Goal: Task Accomplishment & Management: Complete application form

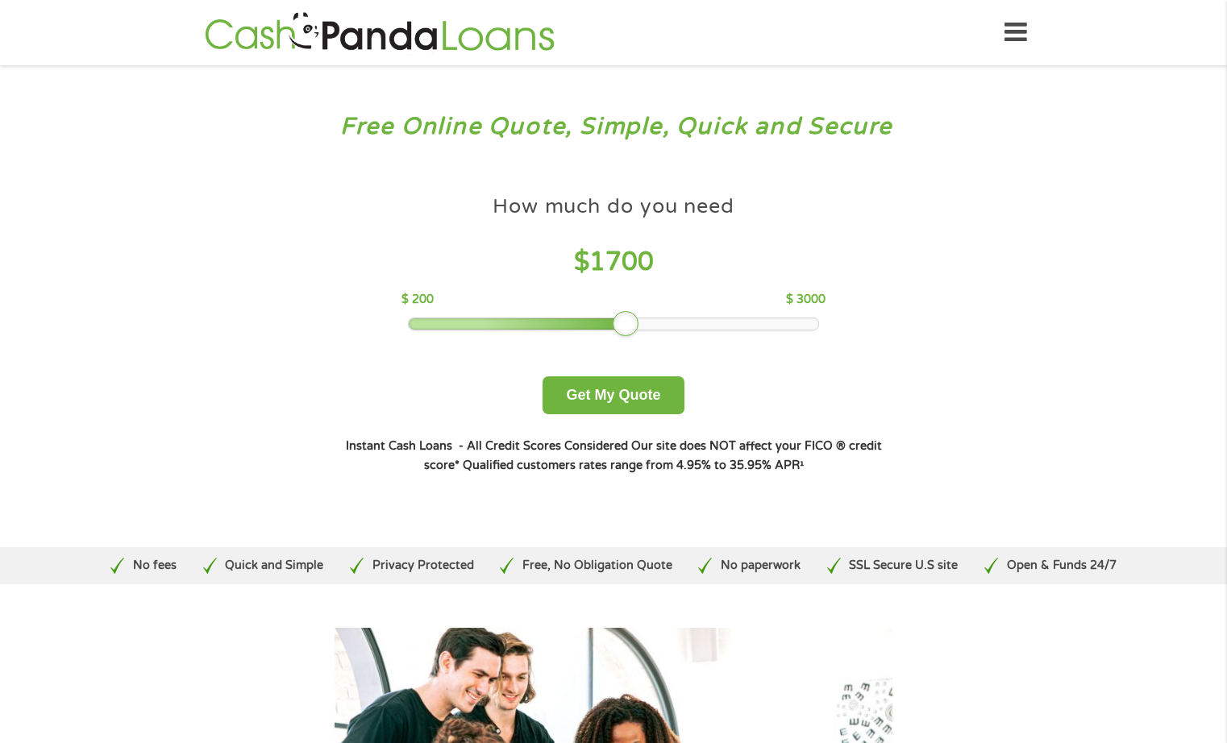
drag, startPoint x: 521, startPoint y: 326, endPoint x: 628, endPoint y: 325, distance: 106.4
click at [628, 325] on div at bounding box center [626, 324] width 26 height 26
click at [606, 392] on button "Get My Quote" at bounding box center [612, 395] width 141 height 38
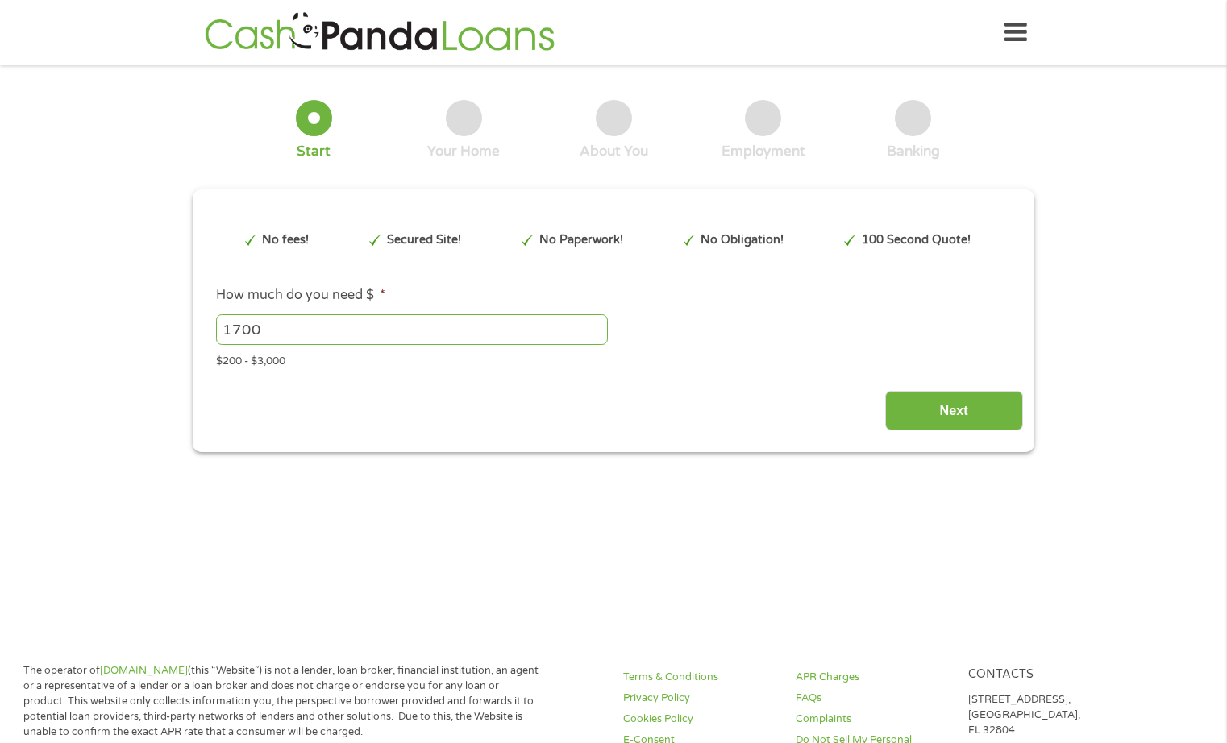
type input "CjwKCAjwmenCBhA4EiwAtVjzmifPec-ZNdOtEl14DN8wdvIjnAumocYDGXMyeSyy67K9DiKgQnN35Bo…"
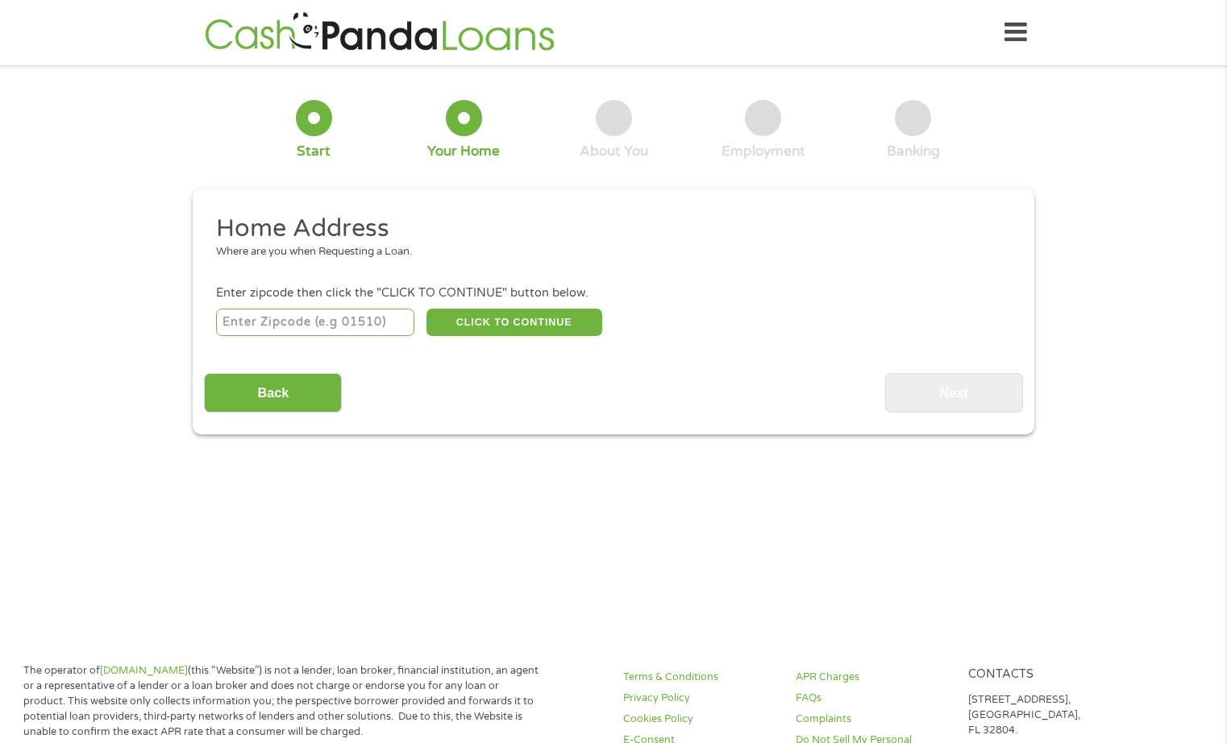
click at [297, 324] on input "number" at bounding box center [315, 322] width 199 height 27
type input "40215"
click at [555, 326] on button "CLICK TO CONTINUE" at bounding box center [514, 322] width 176 height 27
type input "40215"
type input "[GEOGRAPHIC_DATA]"
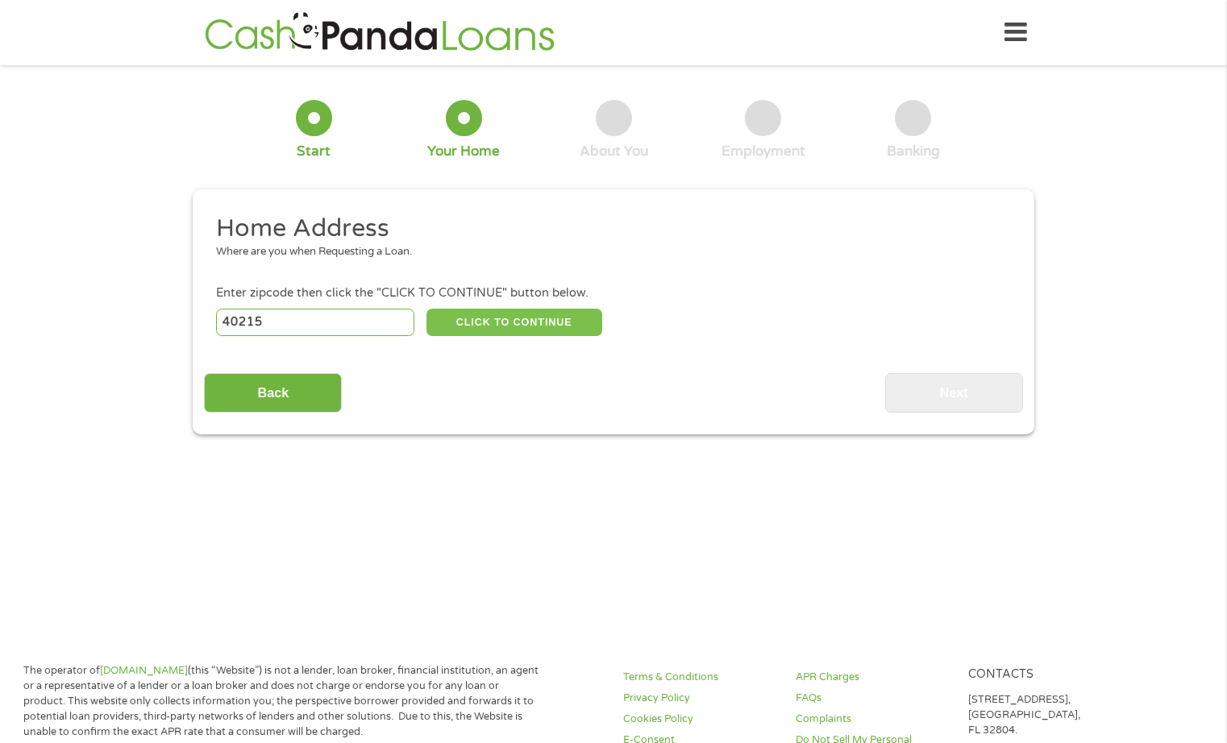
select select "[US_STATE]"
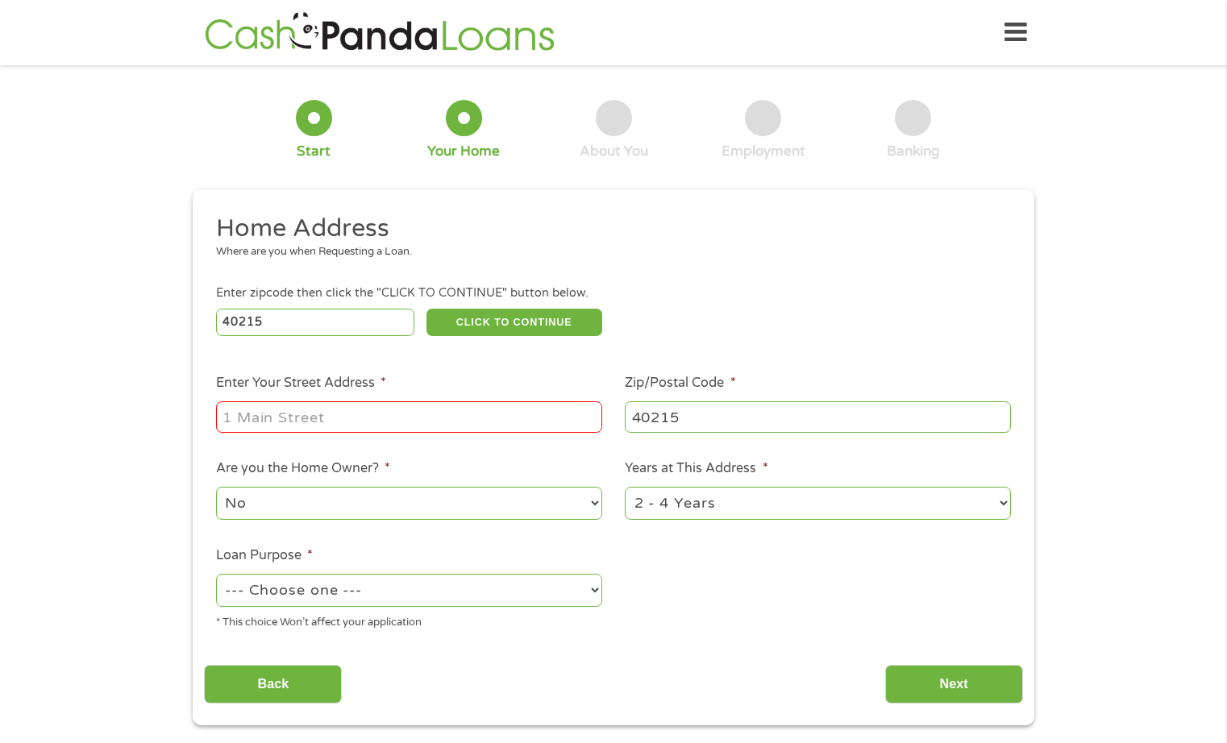
click at [398, 417] on input "Enter Your Street Address *" at bounding box center [409, 416] width 386 height 31
type input "[STREET_ADDRESS]"
click at [533, 509] on select "No Yes" at bounding box center [409, 503] width 386 height 33
select select "yes"
click at [216, 487] on select "No Yes" at bounding box center [409, 503] width 386 height 33
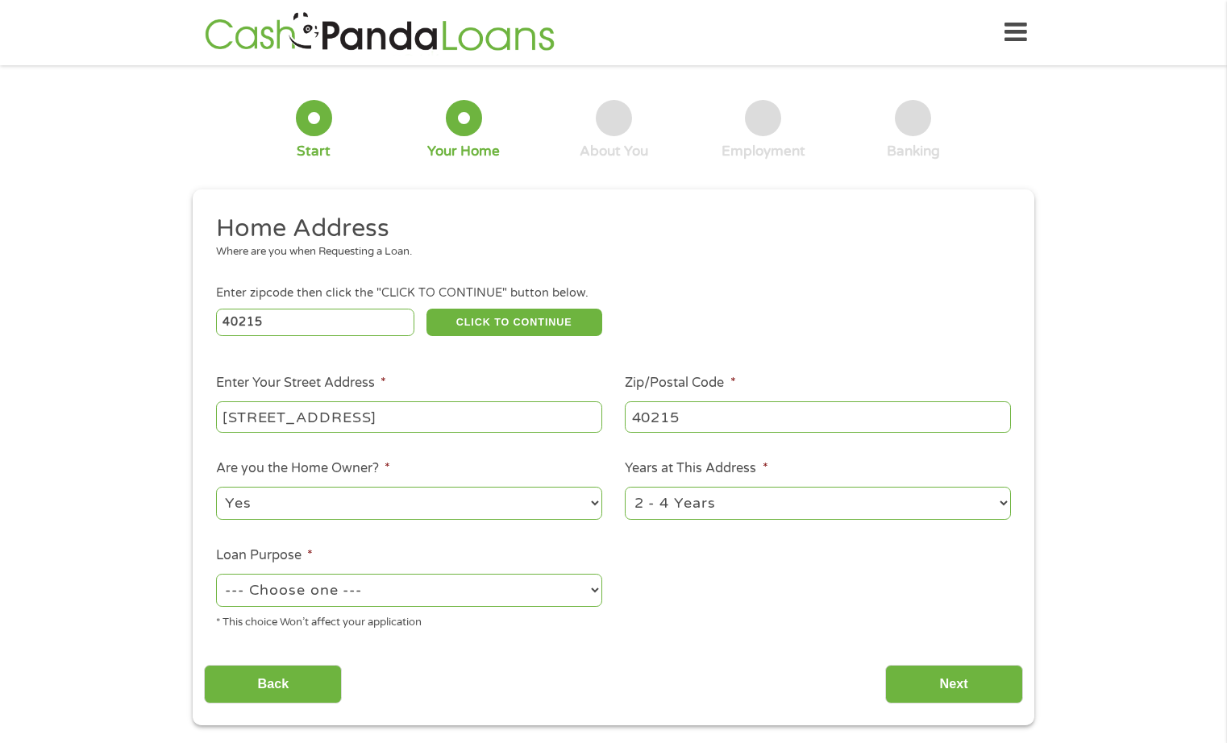
click at [779, 500] on select "1 Year or less 1 - 2 Years 2 - 4 Years Over 4 Years" at bounding box center [818, 503] width 386 height 33
select select "60months"
click at [625, 487] on select "1 Year or less 1 - 2 Years 2 - 4 Years Over 4 Years" at bounding box center [818, 503] width 386 height 33
click at [545, 597] on select "--- Choose one --- Pay Bills Debt Consolidation Home Improvement Major Purchase…" at bounding box center [409, 590] width 386 height 33
select select "paybills"
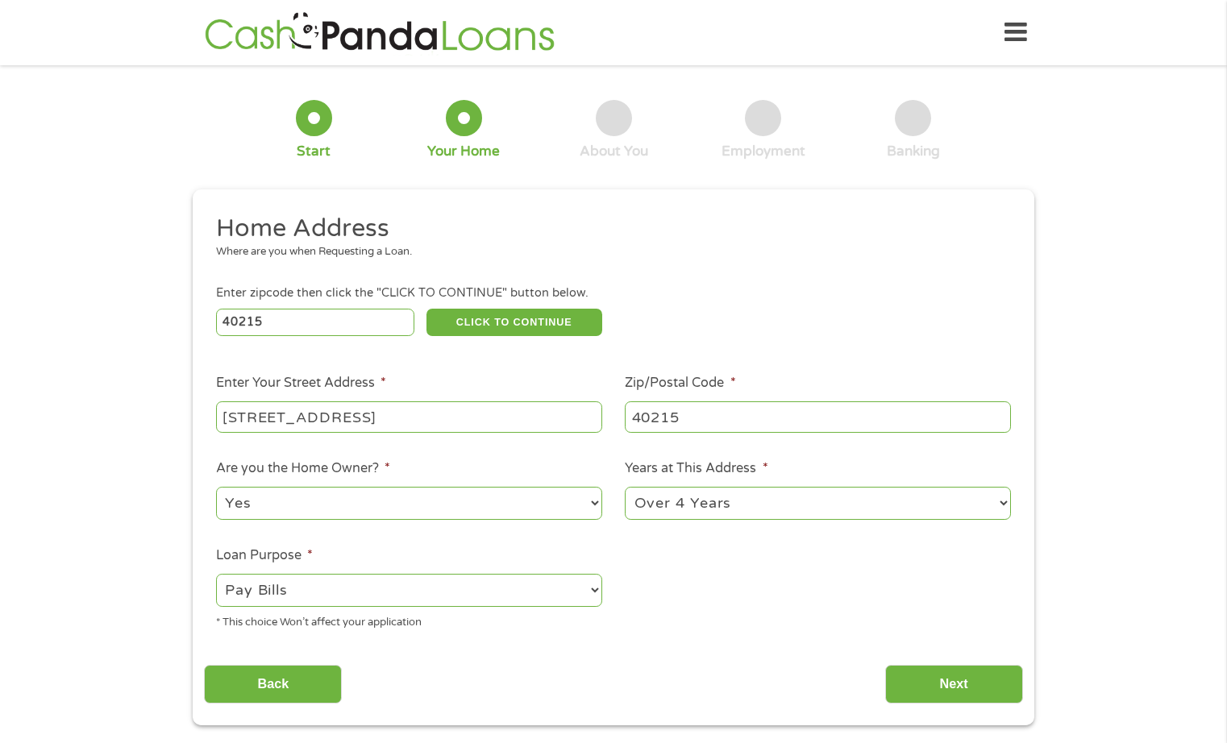
click at [216, 574] on select "--- Choose one --- Pay Bills Debt Consolidation Home Improvement Major Purchase…" at bounding box center [409, 590] width 386 height 33
click at [941, 681] on input "Next" at bounding box center [954, 684] width 138 height 39
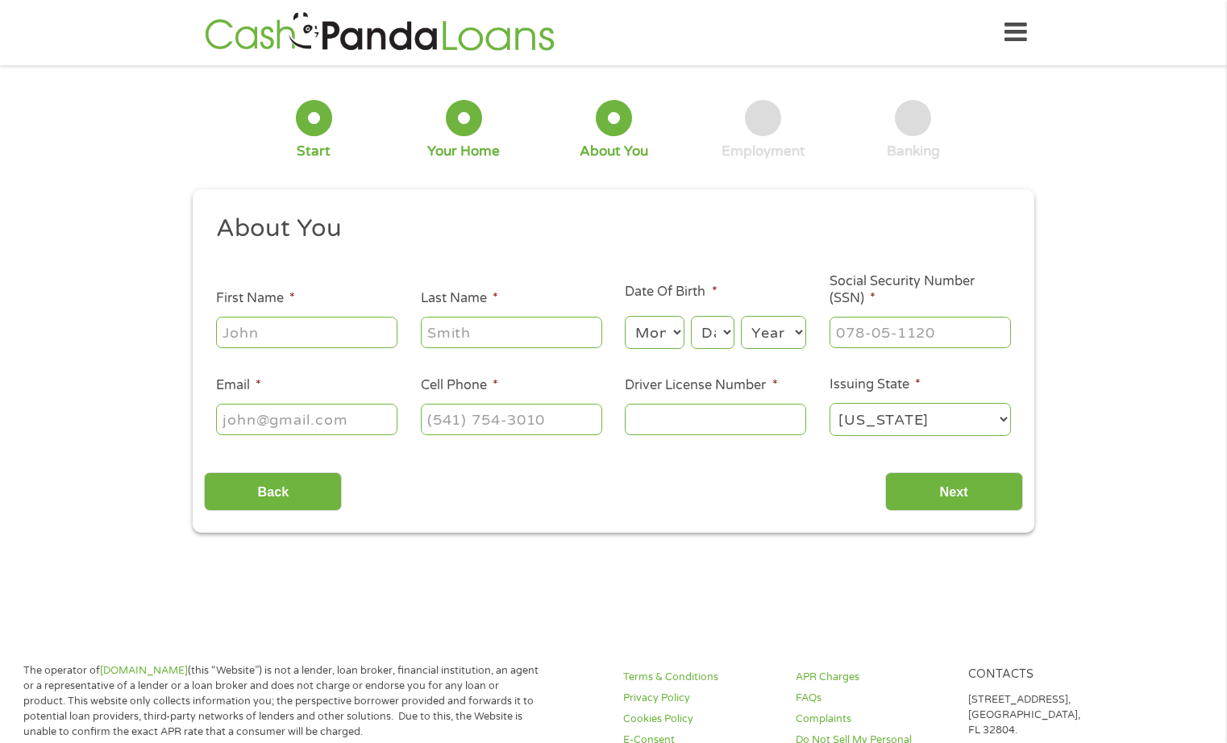
click at [333, 330] on input "First Name *" at bounding box center [306, 332] width 181 height 31
type input "[PERSON_NAME]"
click at [659, 338] on select "Month 1 2 3 4 5 6 7 8 9 10 11 12" at bounding box center [654, 332] width 59 height 33
select select "9"
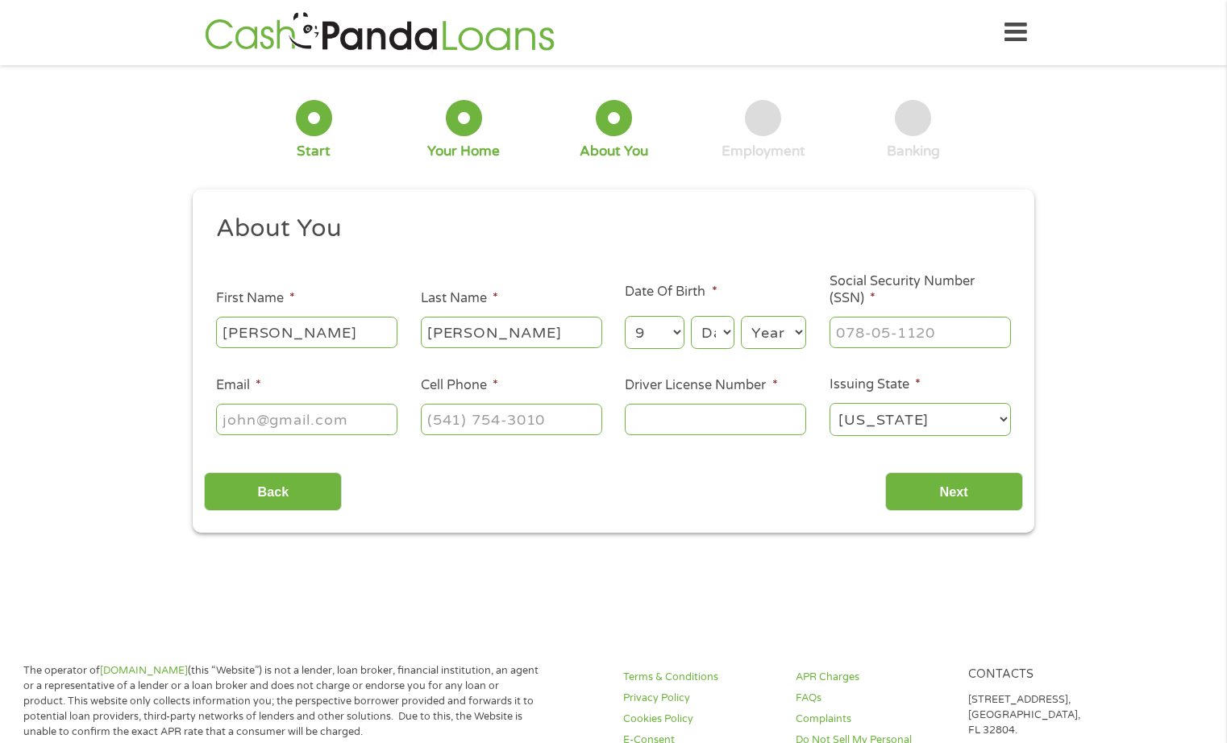
click at [625, 316] on select "Month 1 2 3 4 5 6 7 8 9 10 11 12" at bounding box center [654, 332] width 59 height 33
click at [724, 326] on select "Day 1 2 3 4 5 6 7 8 9 10 11 12 13 14 15 16 17 18 19 20 21 22 23 24 25 26 27 28 …" at bounding box center [713, 332] width 44 height 33
select select "15"
click at [691, 316] on select "Day 1 2 3 4 5 6 7 8 9 10 11 12 13 14 15 16 17 18 19 20 21 22 23 24 25 26 27 28 …" at bounding box center [713, 332] width 44 height 33
click at [789, 326] on select "Year [DATE] 2006 2005 2004 2003 2002 2001 2000 1999 1998 1997 1996 1995 1994 19…" at bounding box center [773, 332] width 65 height 33
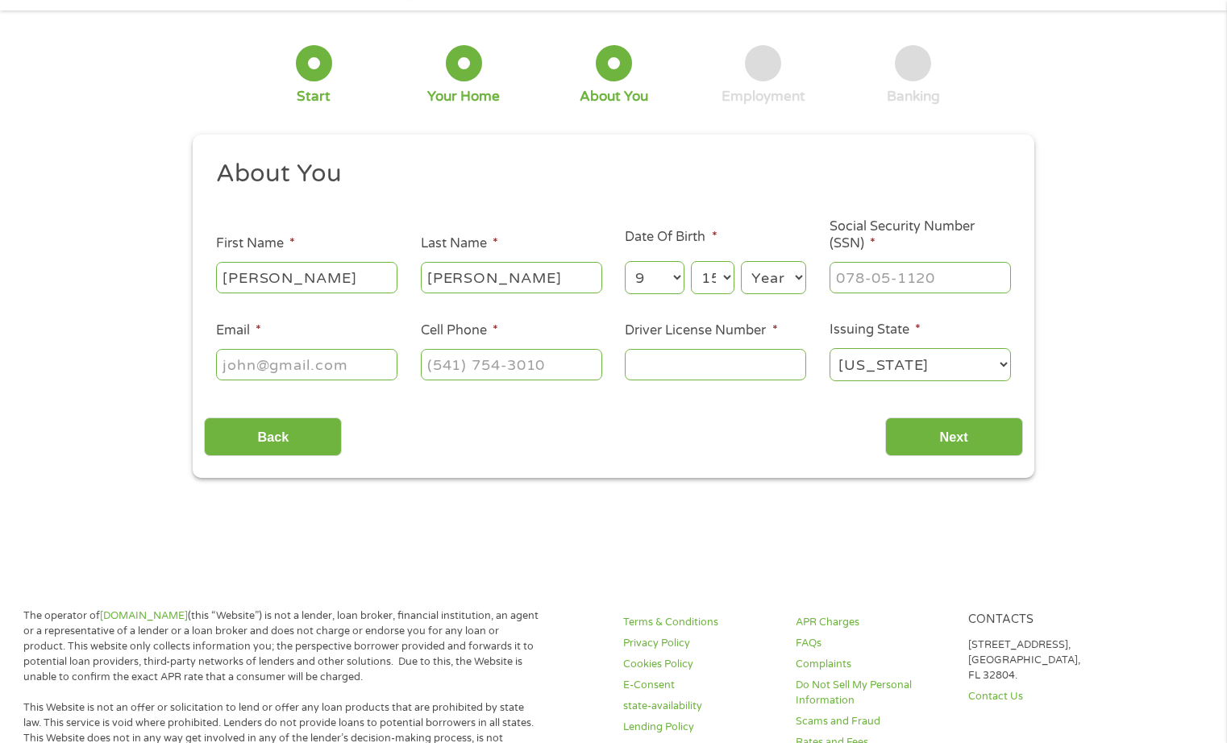
scroll to position [81, 0]
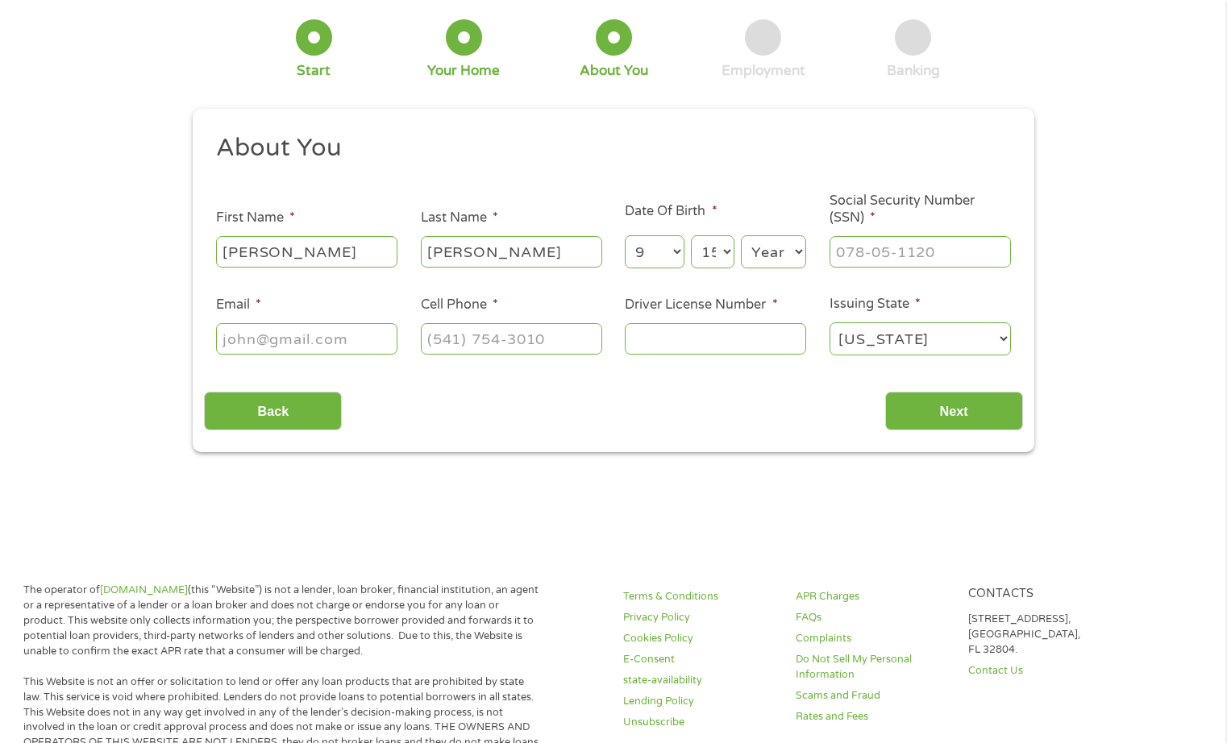
click at [789, 264] on select "Year [DATE] 2006 2005 2004 2003 2002 2001 2000 1999 1998 1997 1996 1995 1994 19…" at bounding box center [773, 251] width 65 height 33
select select "1951"
click at [741, 235] on select "Year [DATE] 2006 2005 2004 2003 2002 2001 2000 1999 1998 1997 1996 1995 1994 19…" at bounding box center [773, 251] width 65 height 33
click at [888, 256] on input "___-__-____" at bounding box center [919, 251] width 181 height 31
type input "489-58-9529"
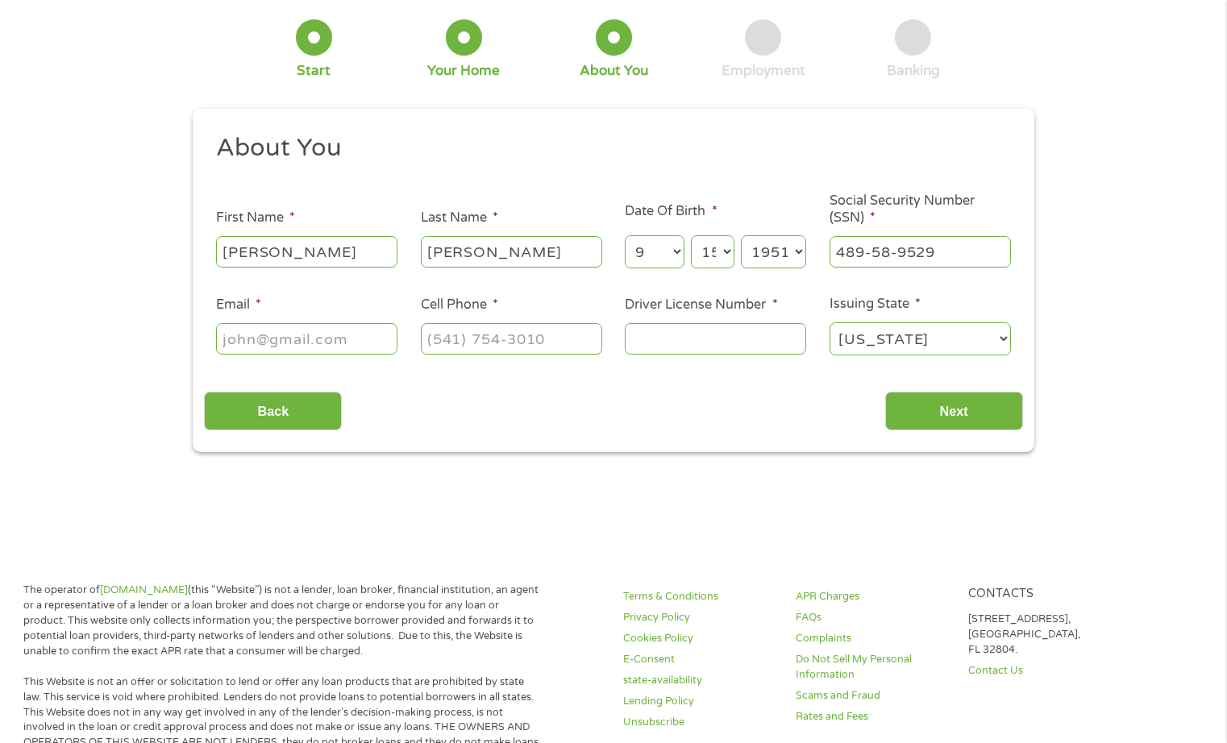
click at [234, 349] on input "Email *" at bounding box center [306, 338] width 181 height 31
type input "[PERSON_NAME][EMAIL_ADDRESS][PERSON_NAME][DOMAIN_NAME]"
type input "[PHONE_NUMBER]"
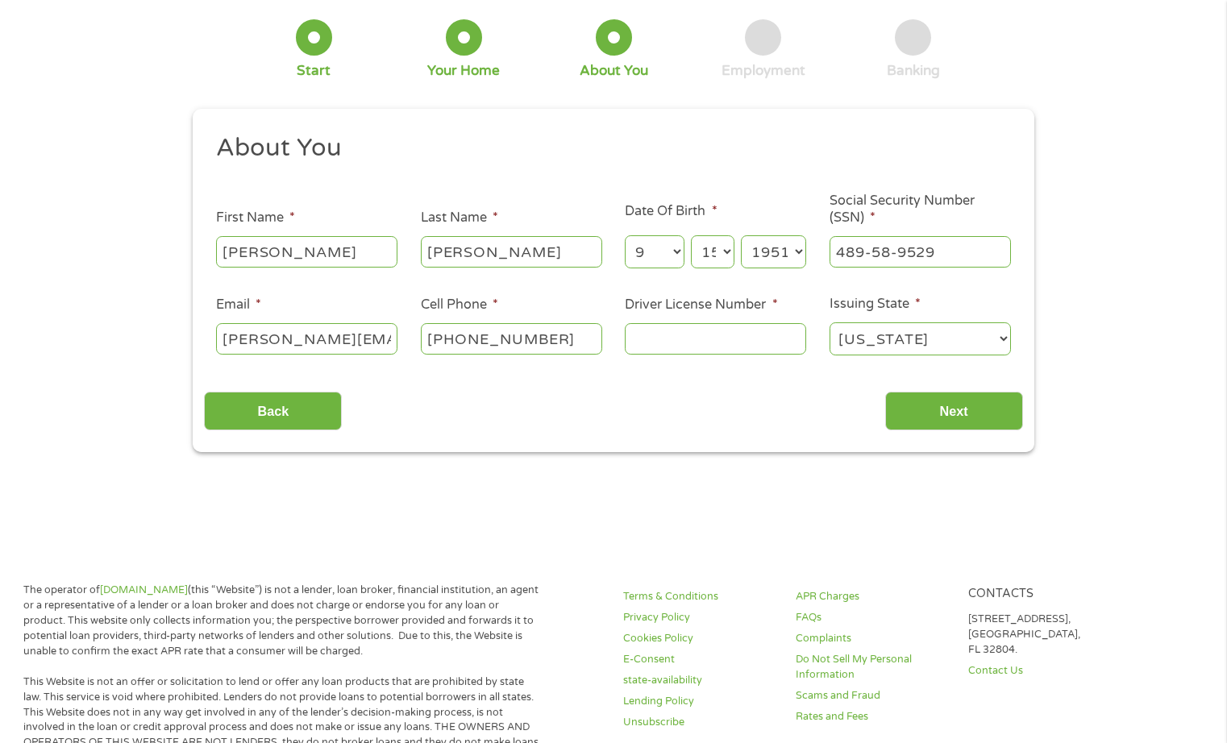
type input "f"
type input "F03885820"
click at [943, 409] on input "Next" at bounding box center [954, 411] width 138 height 39
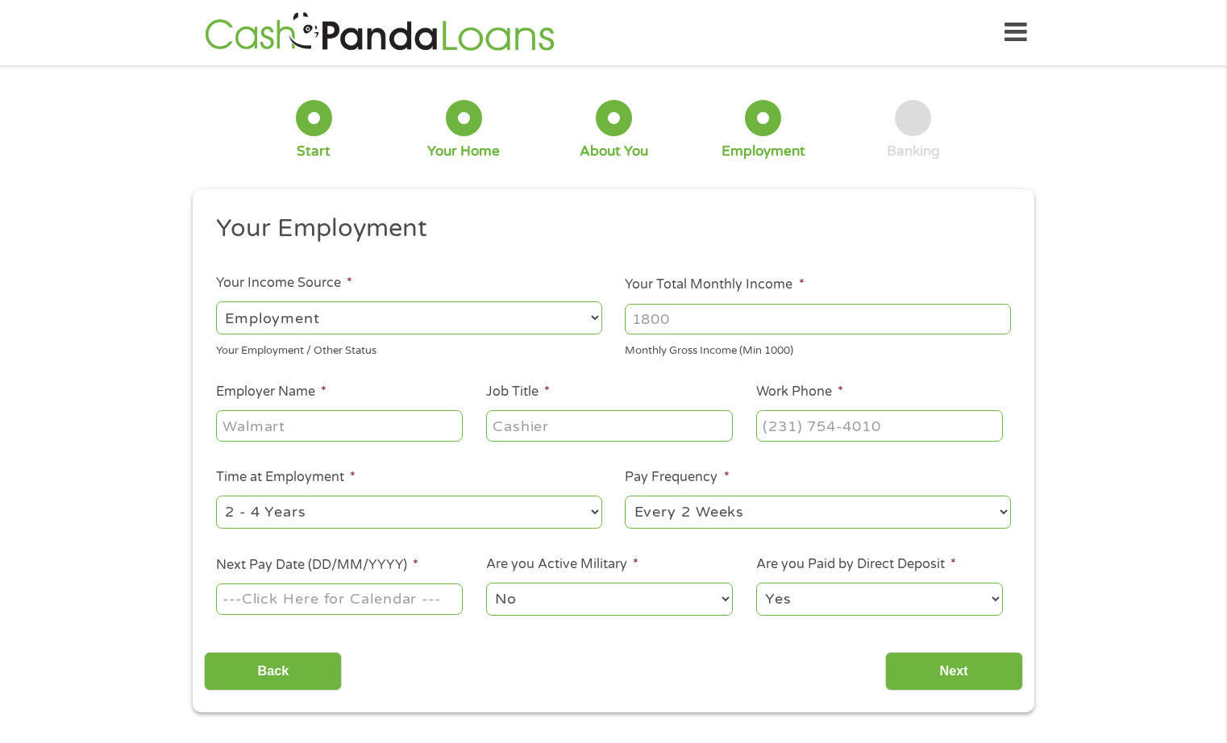
click at [712, 326] on input "Your Total Monthly Income *" at bounding box center [818, 319] width 386 height 31
type input "2"
type input "3970"
click at [361, 430] on input "Employer Name *" at bounding box center [339, 425] width 247 height 31
click at [364, 318] on select "--- Choose one --- Employment [DEMOGRAPHIC_DATA] Benefits" at bounding box center [409, 317] width 386 height 33
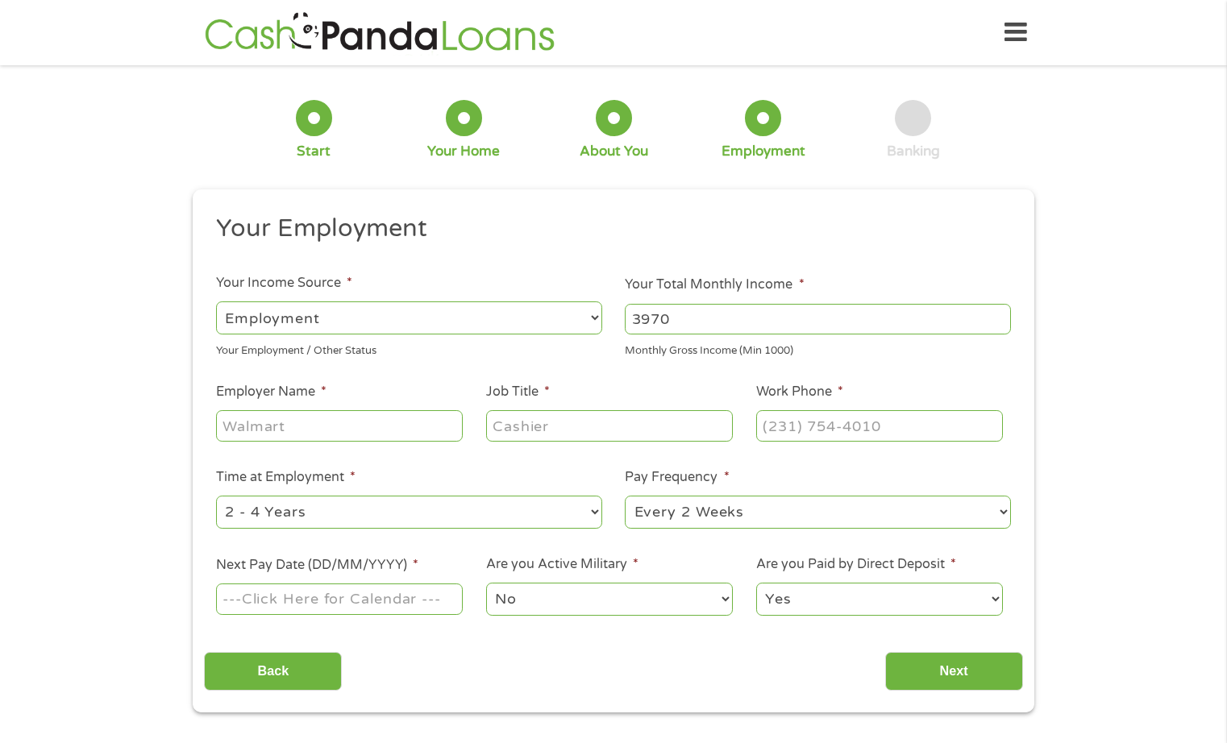
click at [216, 301] on select "--- Choose one --- Employment [DEMOGRAPHIC_DATA] Benefits" at bounding box center [409, 317] width 386 height 33
click at [325, 432] on input "Employer Name *" at bounding box center [339, 425] width 247 height 31
type input "Conifer Health"
type input "Cash Poster"
type input "[PHONE_NUMBER]"
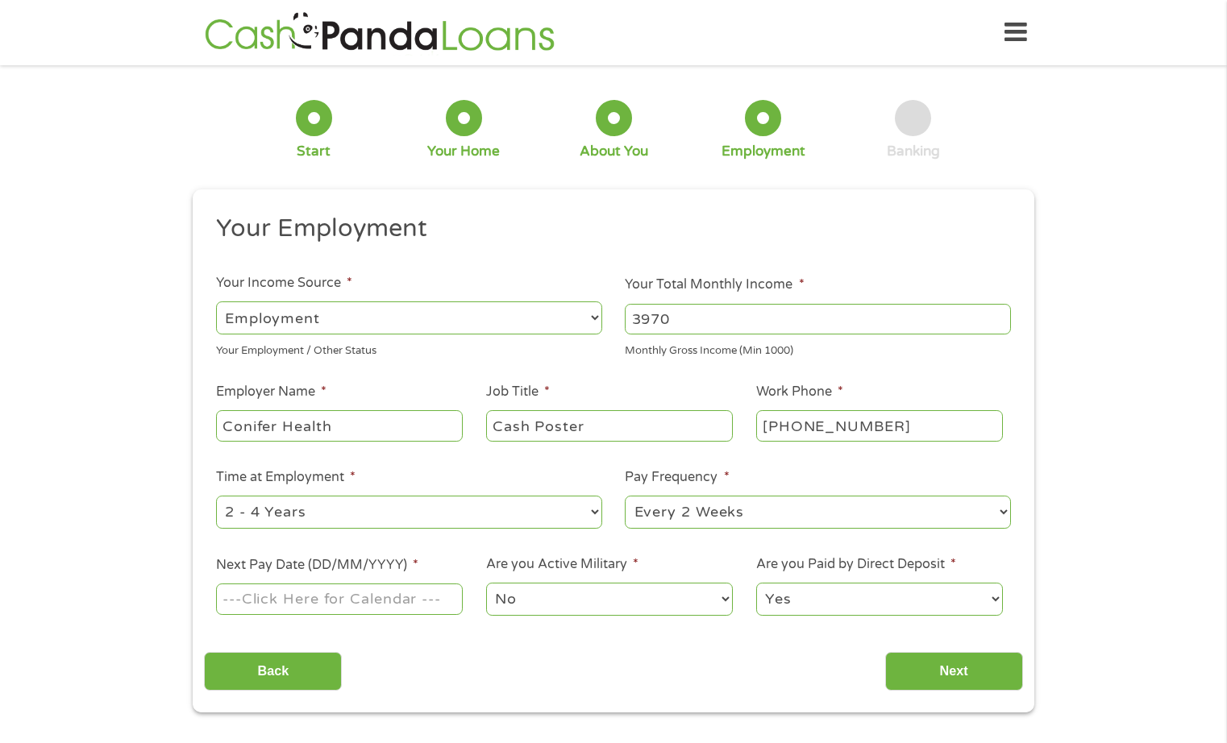
click at [491, 521] on select "--- Choose one --- 1 Year or less 1 - 2 Years 2 - 4 Years Over 4 Years" at bounding box center [409, 512] width 386 height 33
select select "60months"
click at [216, 496] on select "--- Choose one --- 1 Year or less 1 - 2 Years 2 - 4 Years Over 4 Years" at bounding box center [409, 512] width 386 height 33
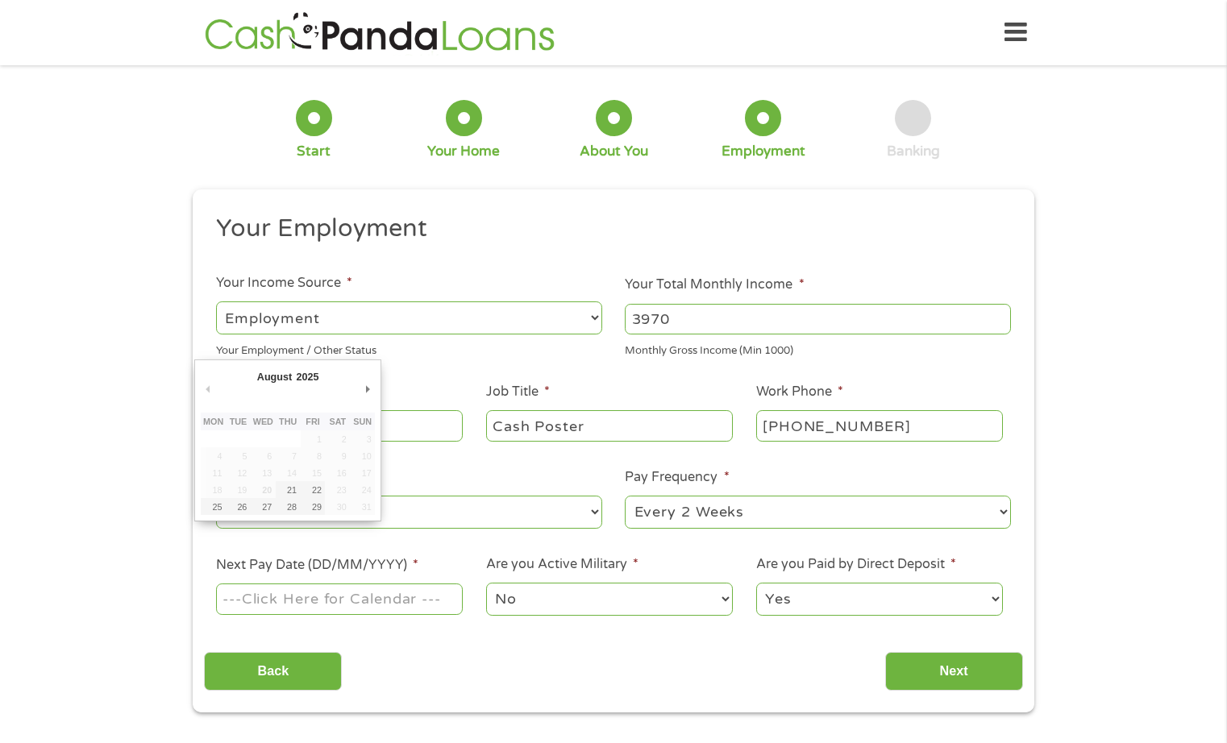
click at [365, 609] on input "Next Pay Date (DD/MM/YYYY) *" at bounding box center [339, 599] width 247 height 31
click at [358, 604] on input "Next Pay Date (DD/MM/YYYY) *" at bounding box center [339, 599] width 247 height 31
type input "[DATE]"
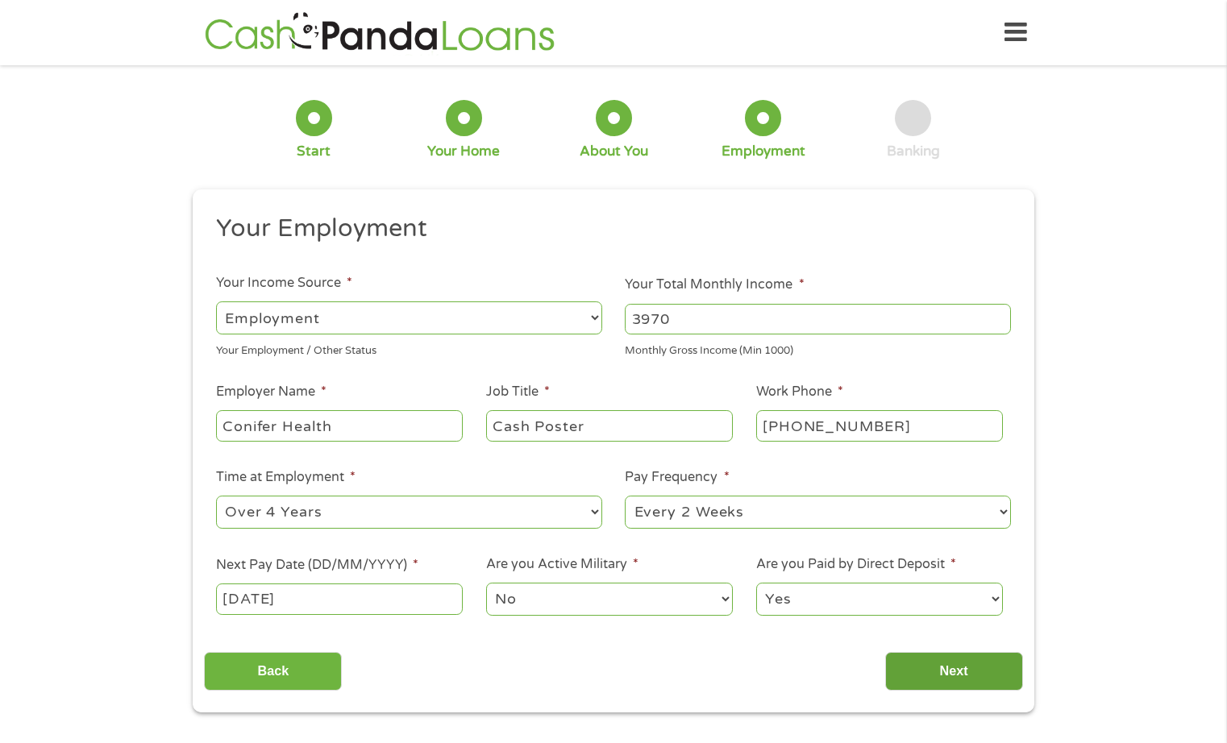
click at [974, 681] on input "Next" at bounding box center [954, 671] width 138 height 39
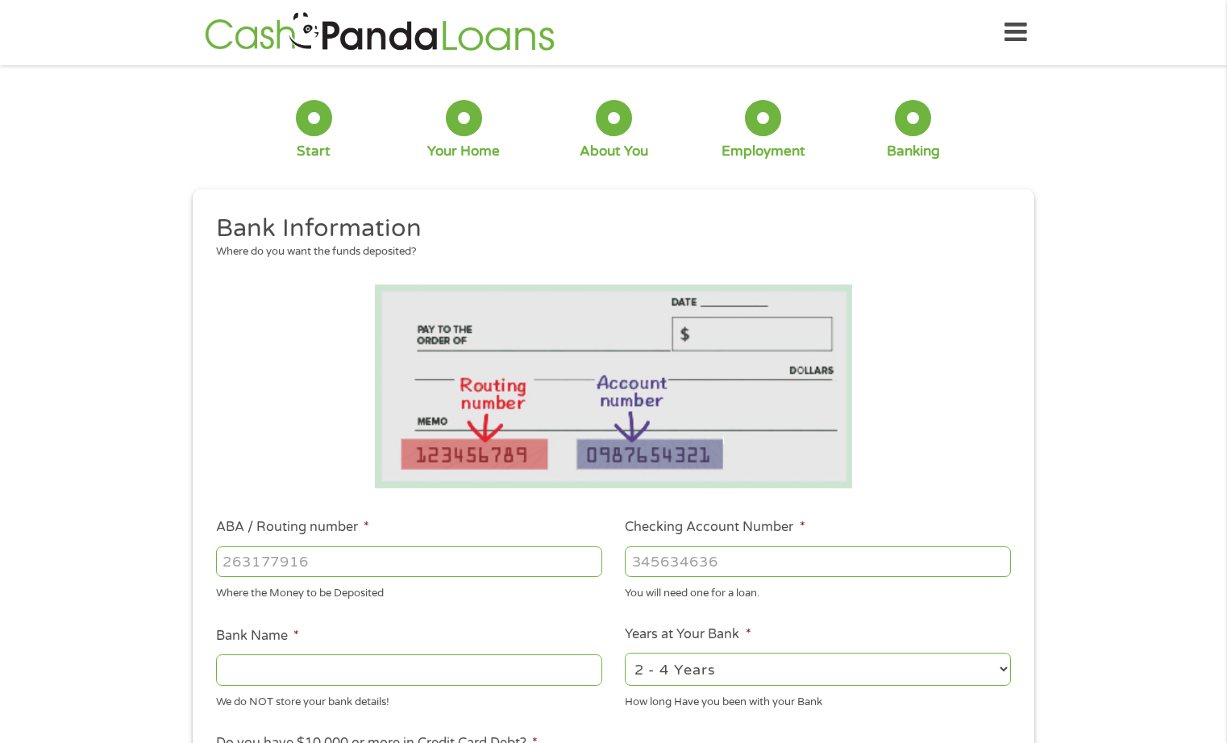
click at [243, 565] on input "ABA / Routing number *" at bounding box center [409, 561] width 386 height 31
type input "083002342"
type input "FIFTH THIRD BANK"
type input "083002342"
click at [654, 570] on input "Checking Account Number *" at bounding box center [818, 561] width 386 height 31
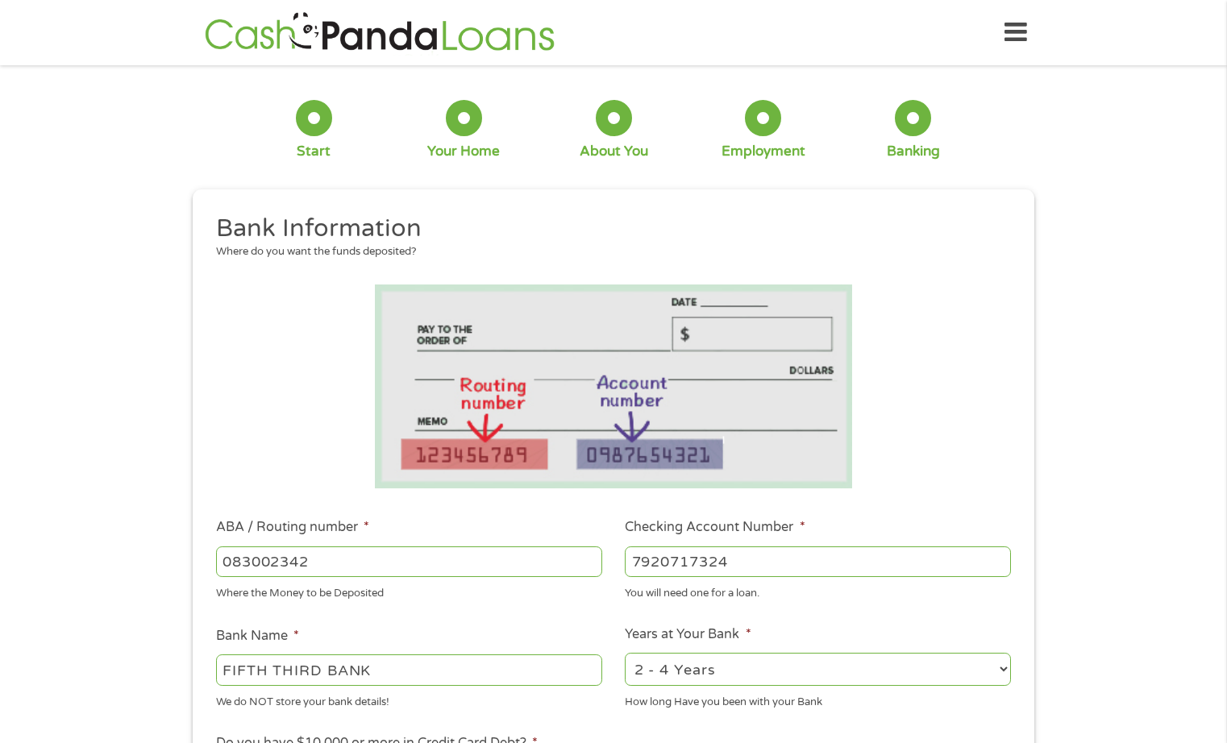
type input "7920717324"
click at [812, 679] on select "2 - 4 Years 6 - 12 Months 1 - 2 Years Over 4 Years" at bounding box center [818, 669] width 386 height 33
select select "60months"
click at [625, 653] on select "2 - 4 Years 6 - 12 Months 1 - 2 Years Over 4 Years" at bounding box center [818, 669] width 386 height 33
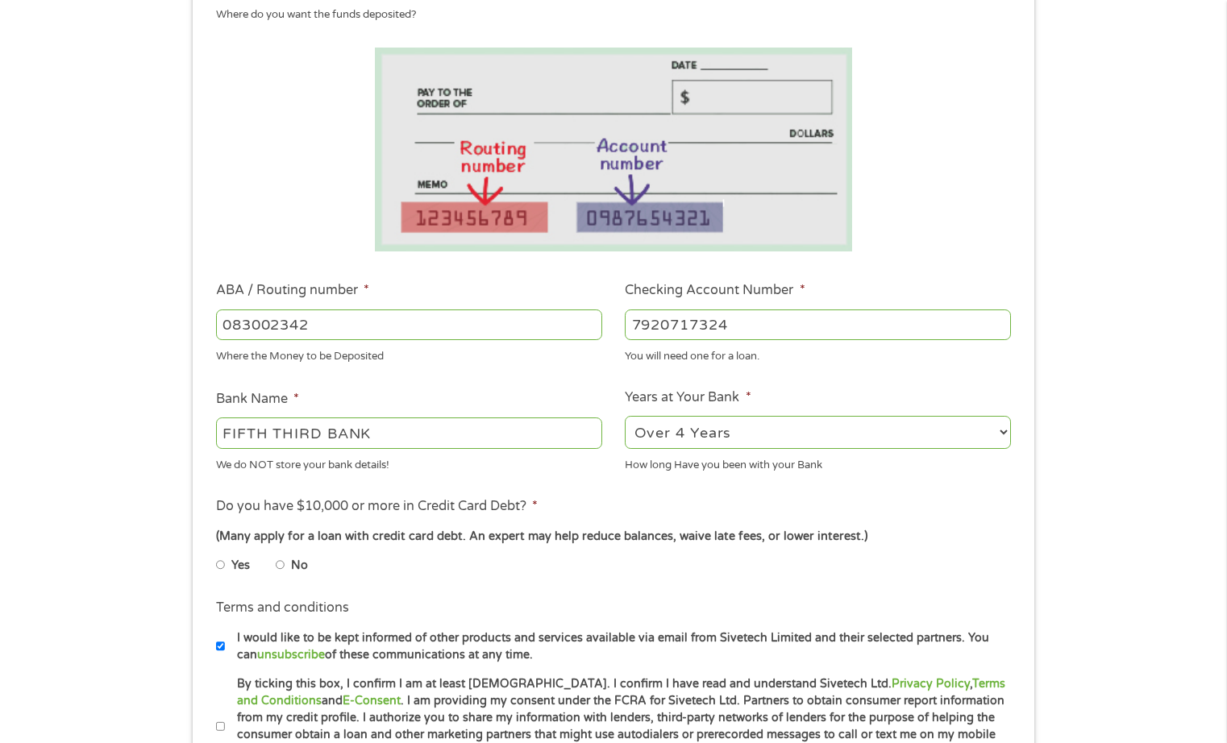
scroll to position [242, 0]
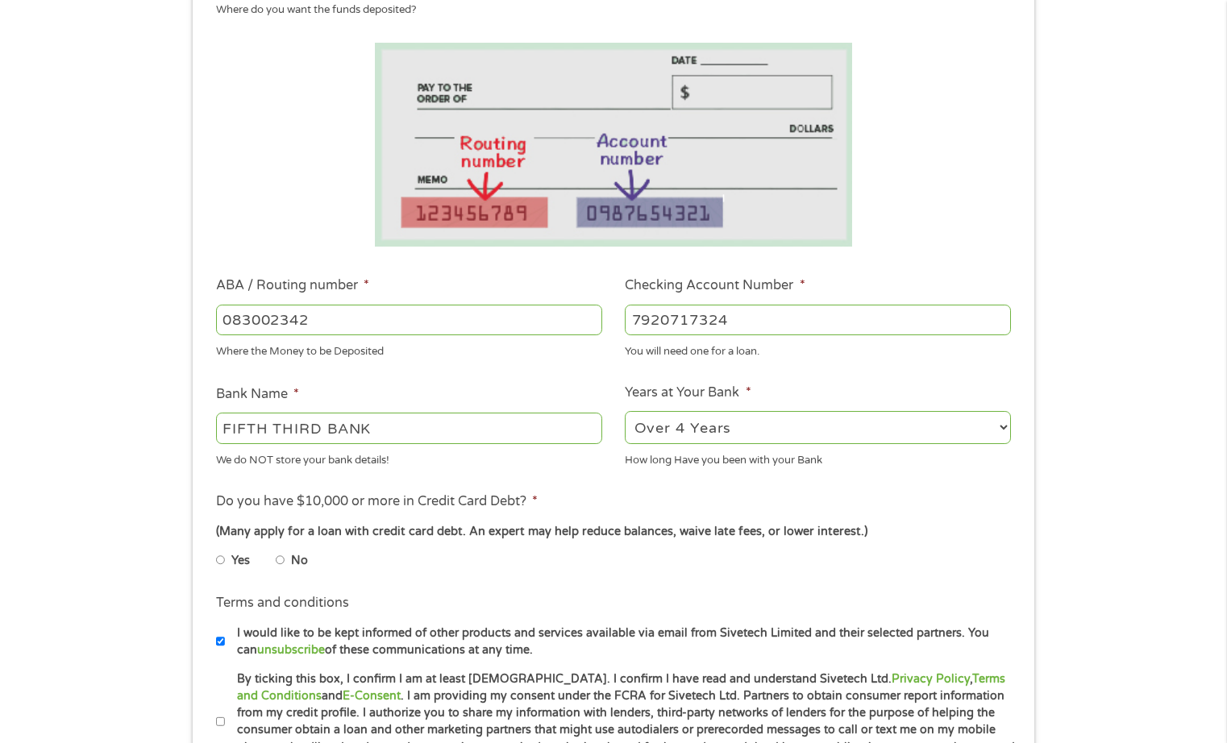
click at [280, 560] on input "No" at bounding box center [281, 560] width 10 height 26
radio input "true"
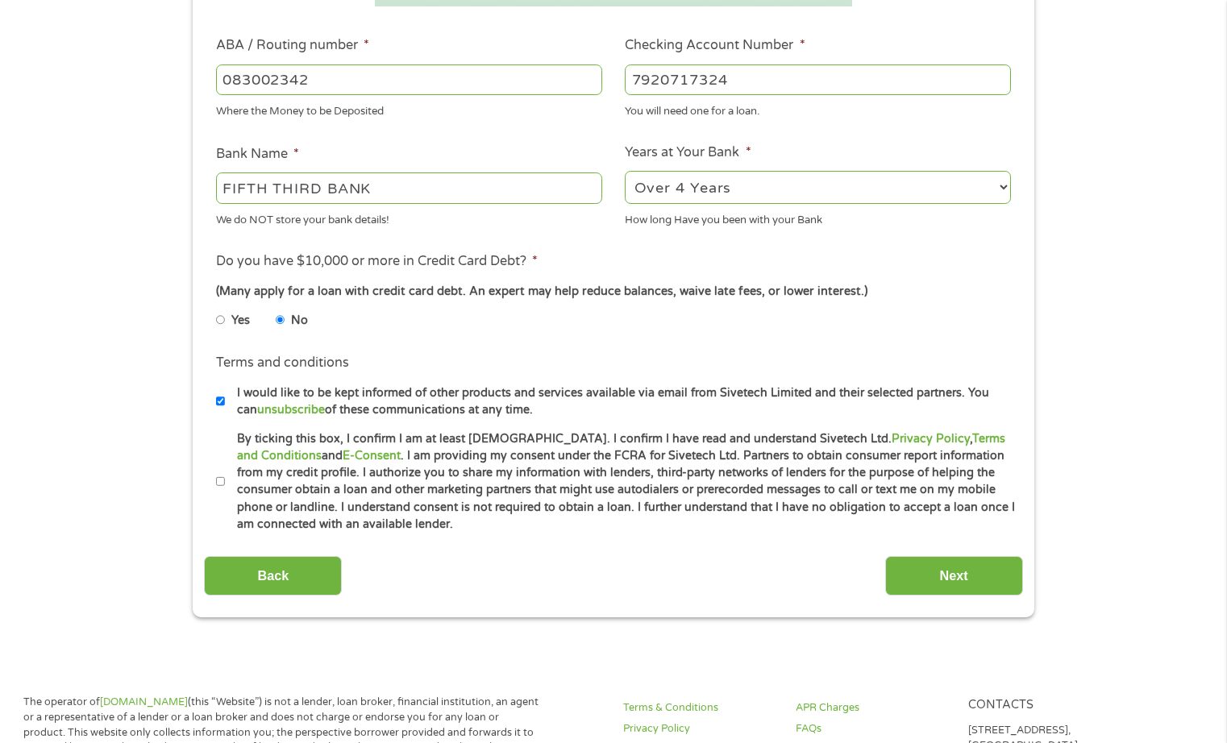
scroll to position [484, 0]
click at [222, 397] on input "I would like to be kept informed of other products and services available via e…" at bounding box center [221, 400] width 10 height 26
checkbox input "false"
click at [223, 480] on input "By ticking this box, I confirm I am at least [DEMOGRAPHIC_DATA]. I confirm I ha…" at bounding box center [221, 480] width 10 height 26
checkbox input "true"
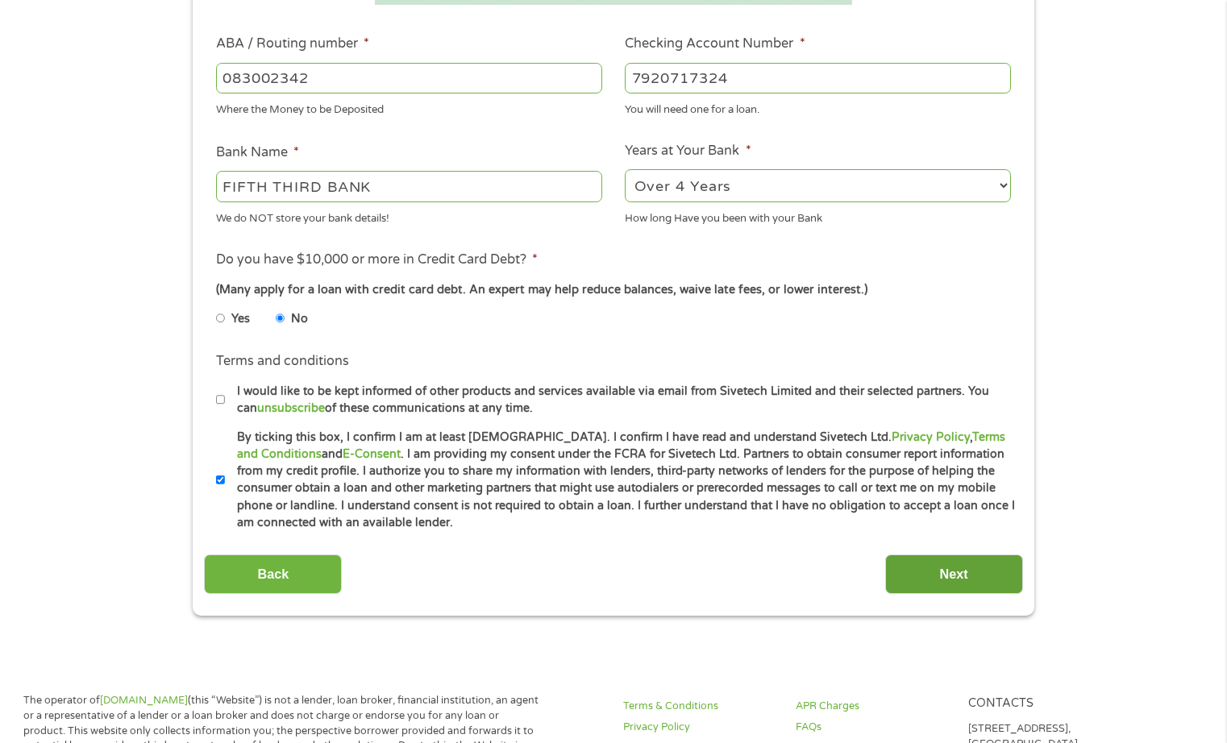
click at [951, 575] on input "Next" at bounding box center [954, 574] width 138 height 39
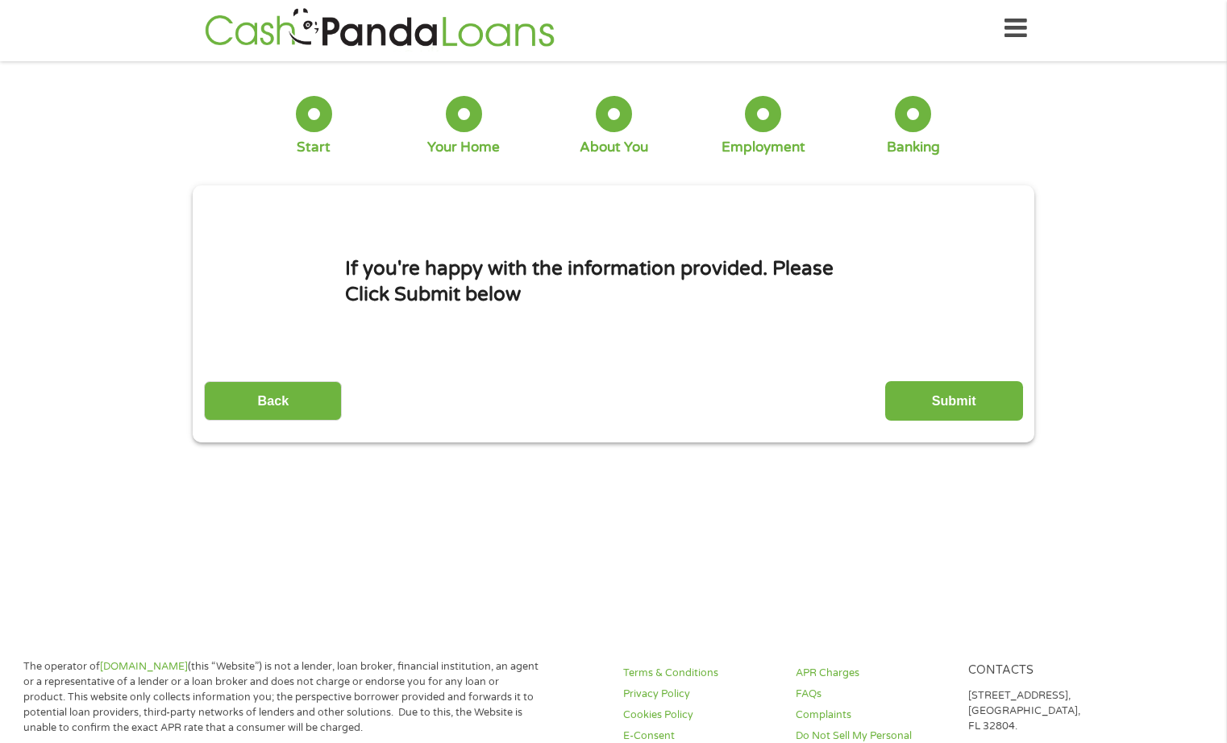
scroll to position [0, 0]
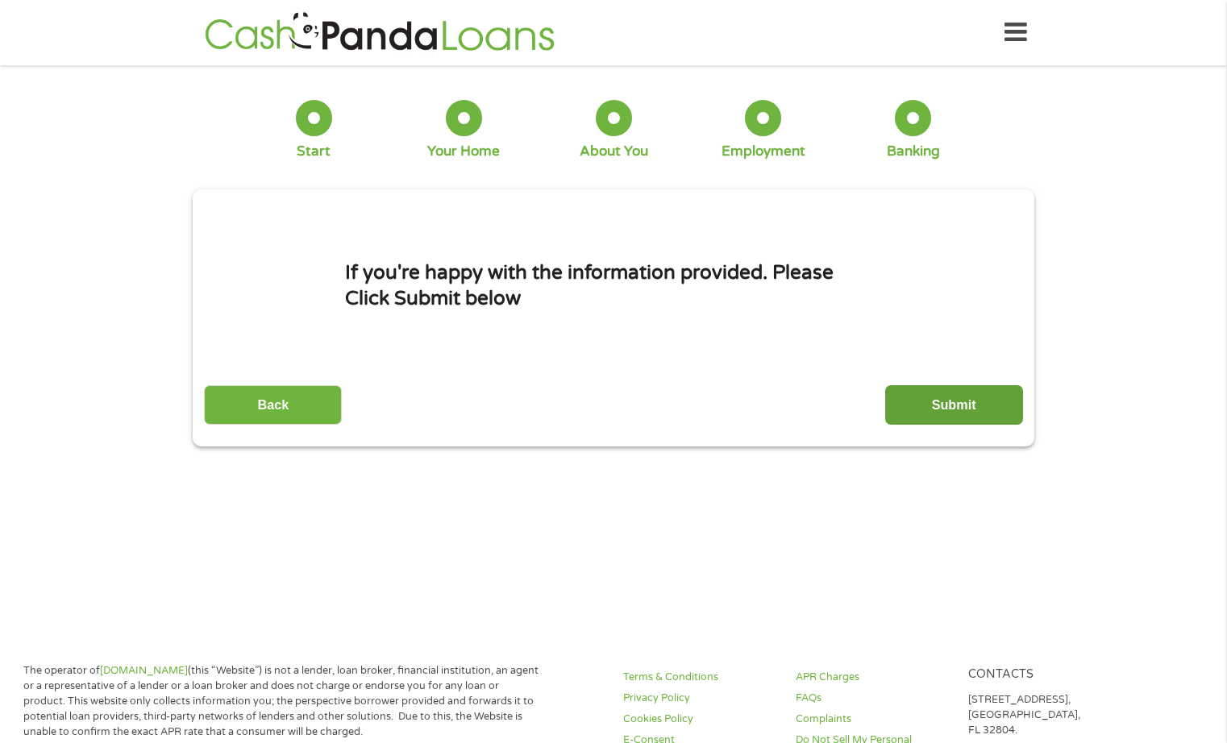
click at [958, 412] on input "Submit" at bounding box center [954, 404] width 138 height 39
